Goal: Communication & Community: Answer question/provide support

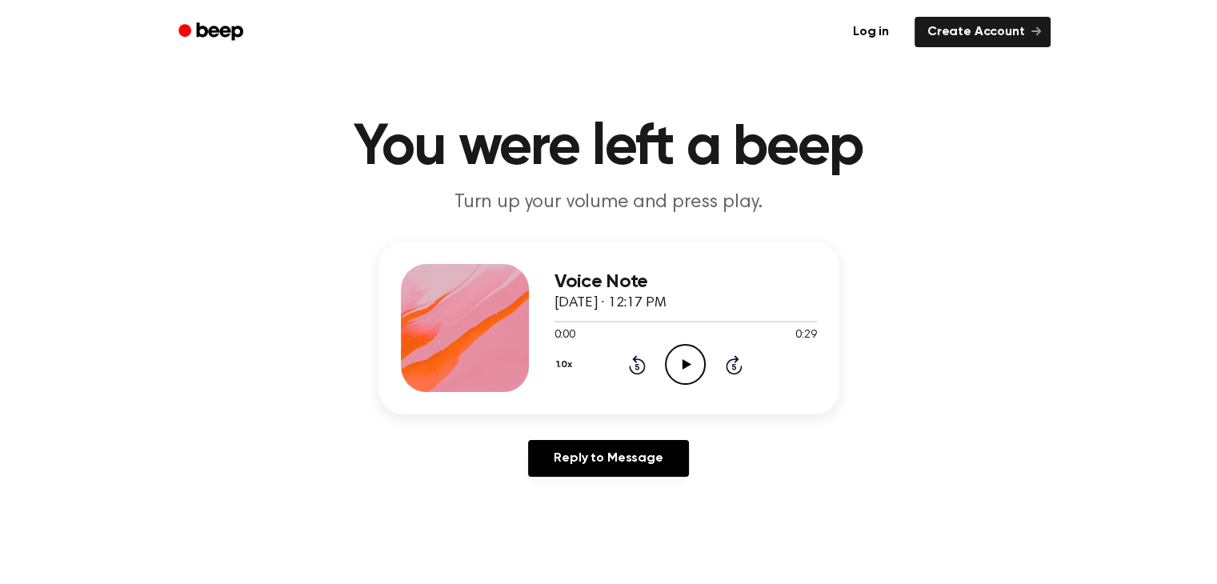
scroll to position [10, 0]
click at [685, 351] on icon "Play Audio" at bounding box center [685, 363] width 41 height 41
click at [464, 273] on div at bounding box center [465, 327] width 128 height 128
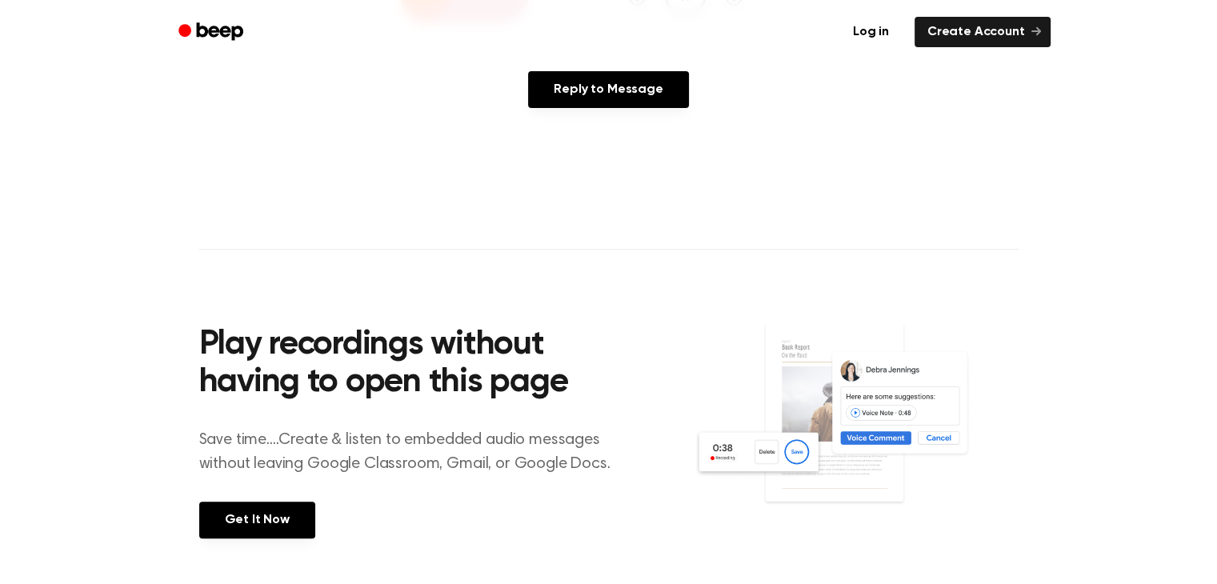
scroll to position [375, 0]
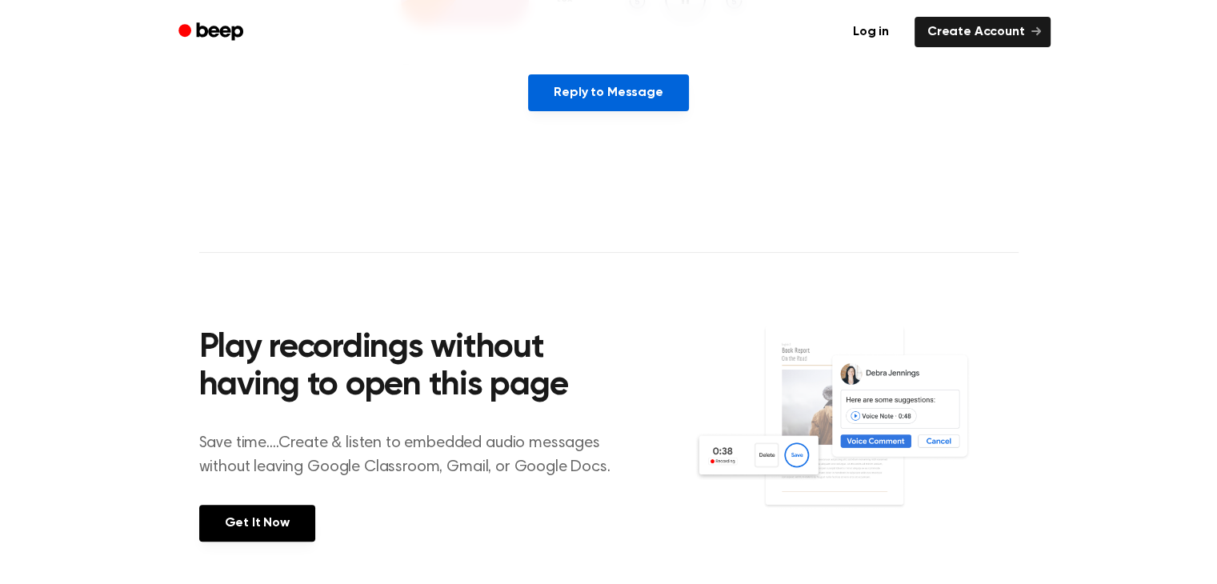
click at [659, 98] on link "Reply to Message" at bounding box center [608, 92] width 160 height 37
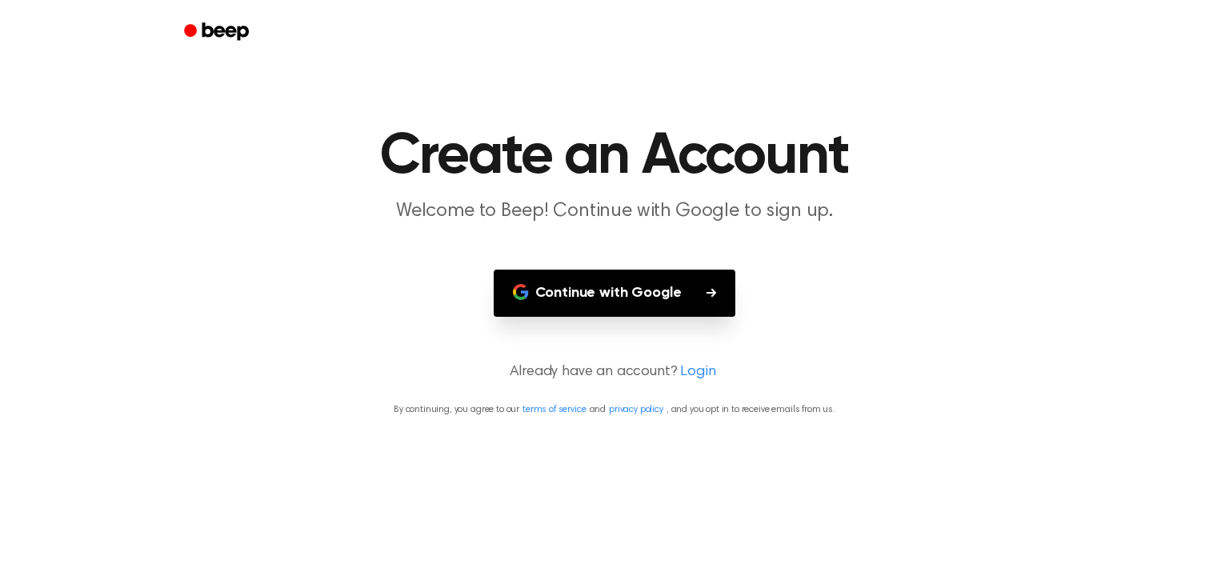
click at [680, 282] on button "Continue with Google" at bounding box center [615, 293] width 242 height 47
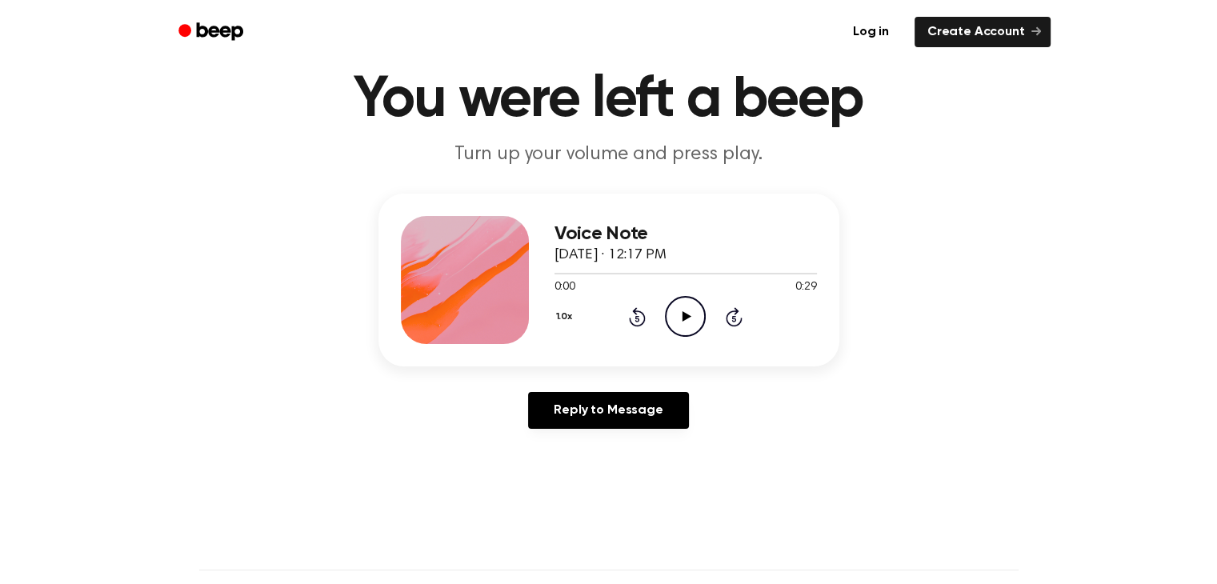
scroll to position [42, 0]
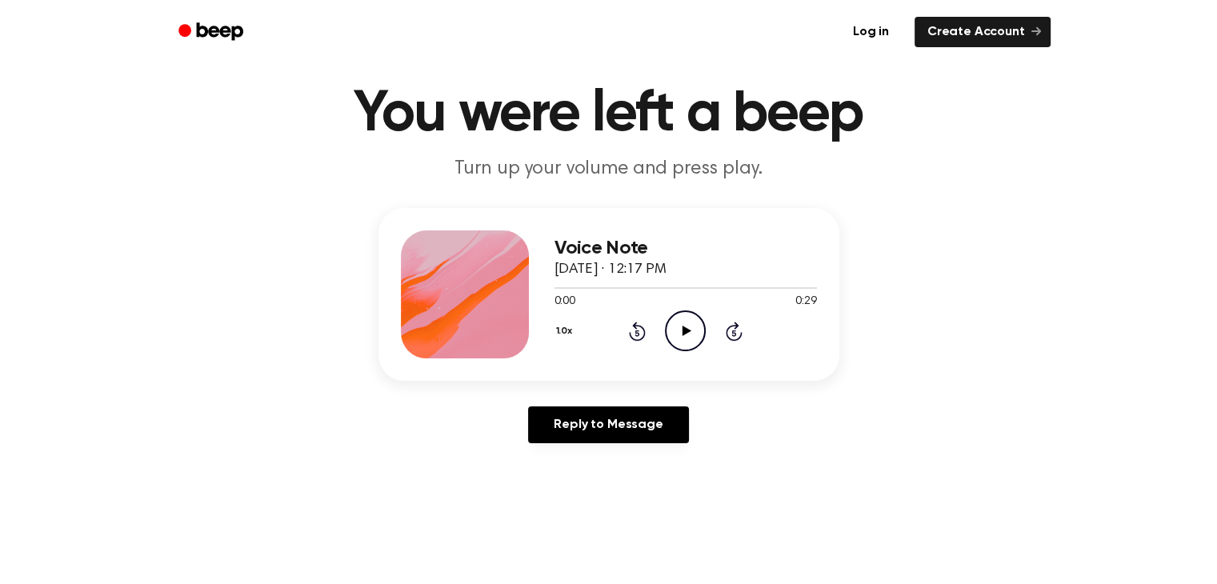
drag, startPoint x: 433, startPoint y: 275, endPoint x: 837, endPoint y: 153, distance: 422.3
click at [837, 153] on header "You were left a beep Turn up your volume and press play." at bounding box center [608, 134] width 1179 height 97
click at [240, 450] on div "Voice Note October 3, 2025 · 12:17 PM 0:00 0:29 Your browser does not support t…" at bounding box center [608, 332] width 1179 height 248
click at [257, 466] on main "You were left a beep Turn up your volume and press play. Voice Note October 3, …" at bounding box center [608, 451] width 1217 height 987
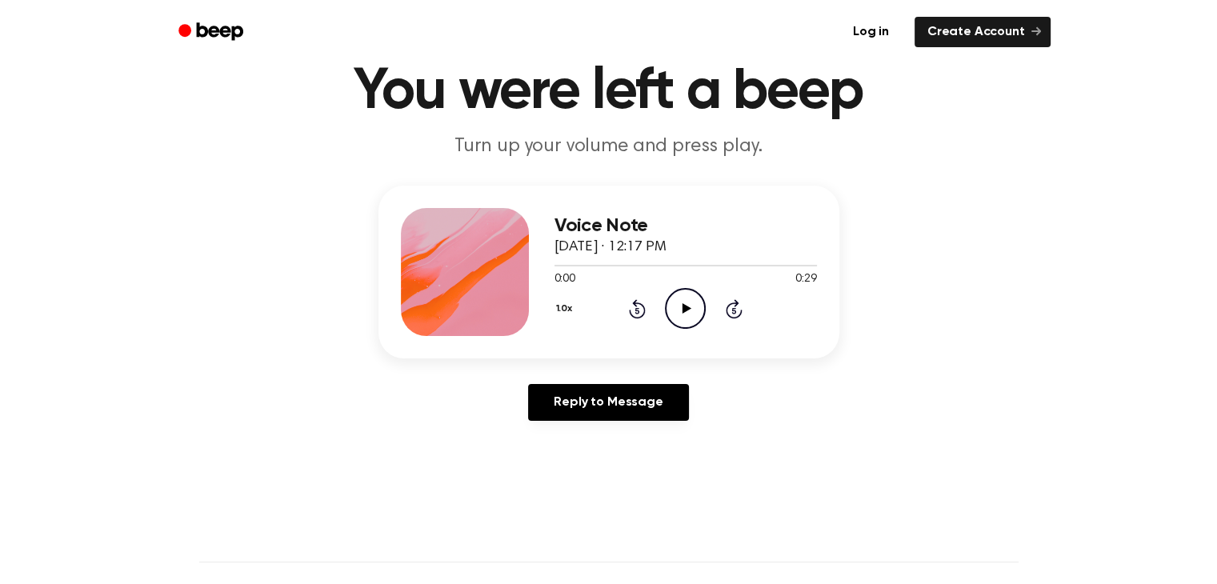
scroll to position [71, 0]
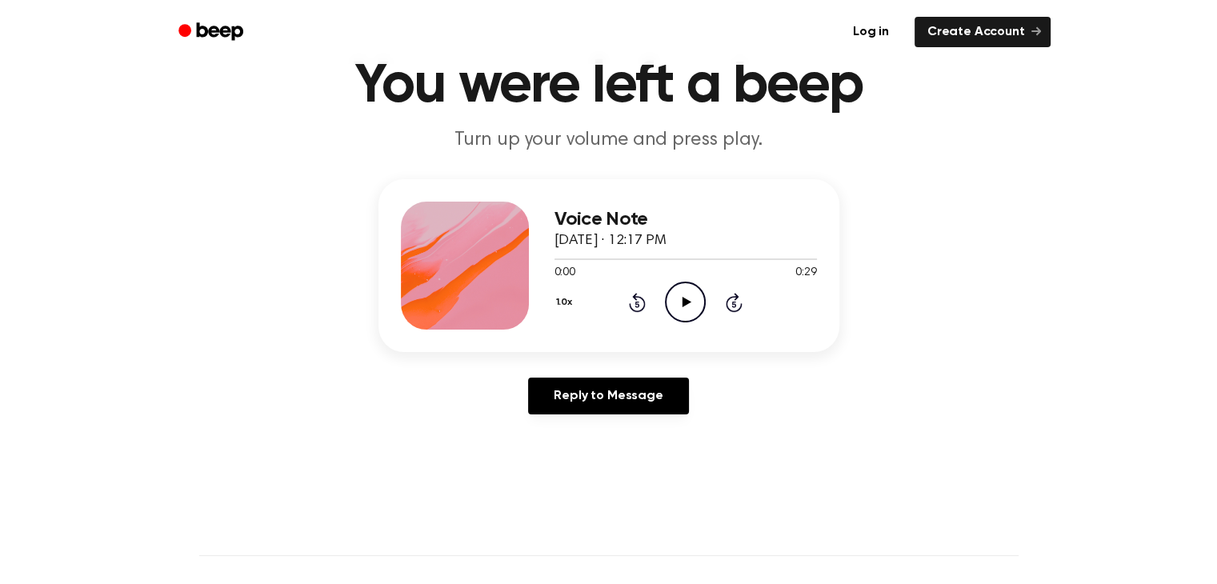
click at [816, 455] on main "You were left a beep Turn up your volume and press play. Voice Note October 3, …" at bounding box center [608, 422] width 1217 height 987
click at [704, 296] on circle at bounding box center [685, 301] width 39 height 39
drag, startPoint x: 735, startPoint y: 194, endPoint x: 739, endPoint y: 218, distance: 25.1
click at [739, 218] on div "Voice Note October 3, 2025 · 12:17 PM 0:01 0:29 Your browser does not support t…" at bounding box center [609, 265] width 461 height 173
click at [623, 228] on h3 "Voice Note" at bounding box center [686, 220] width 262 height 22
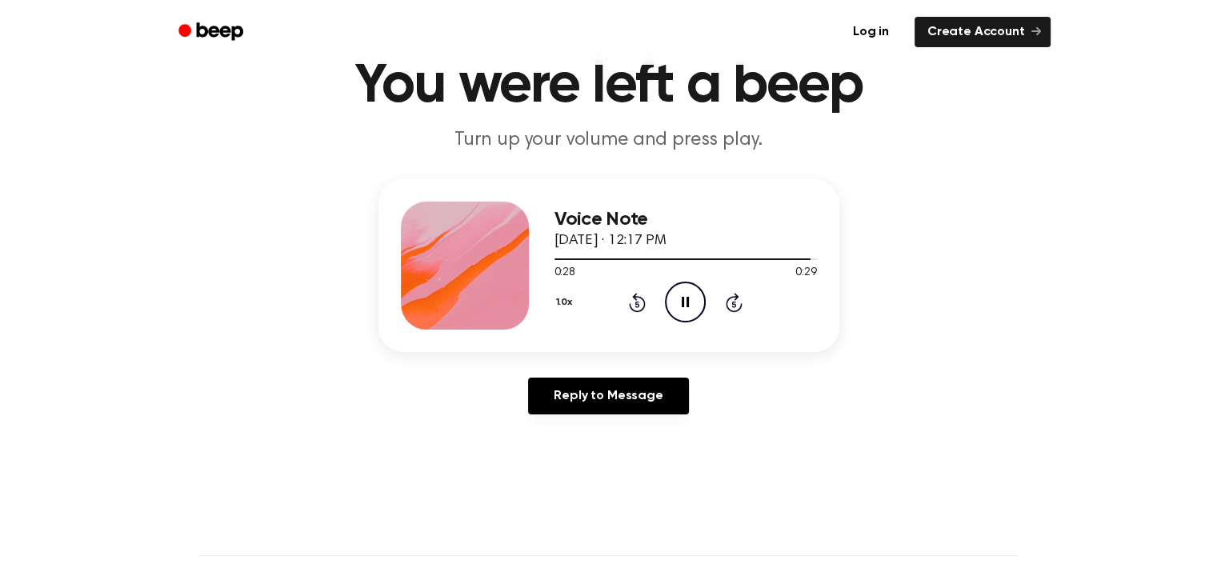
click at [685, 292] on icon "Pause Audio" at bounding box center [685, 302] width 41 height 41
